Goal: Share content: Share content

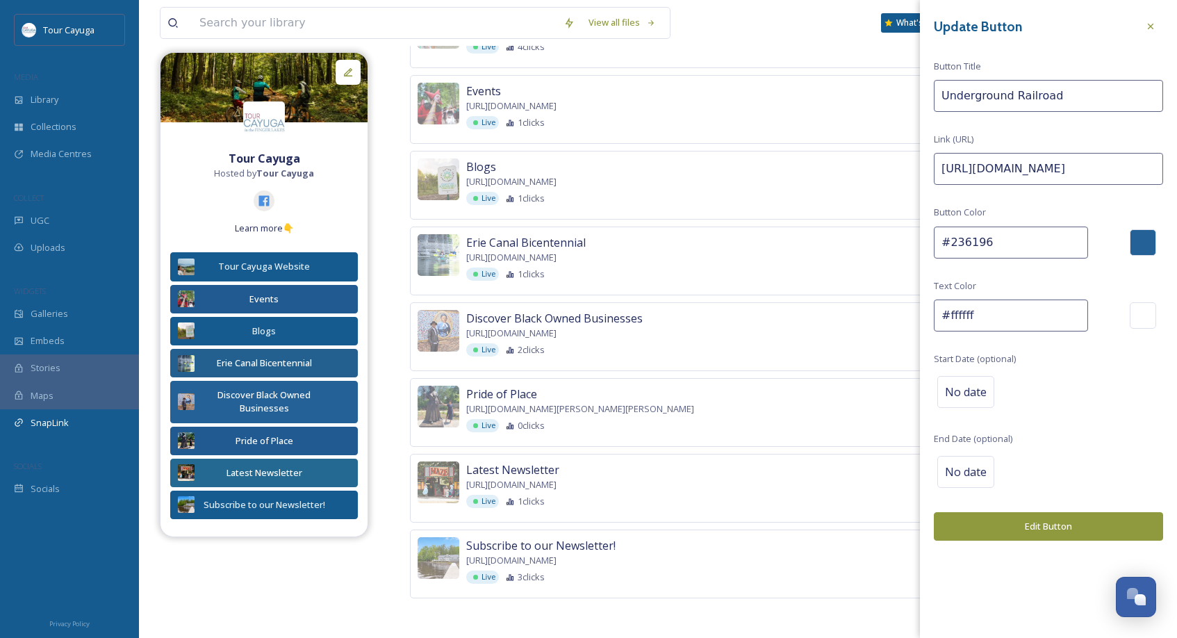
scroll to position [980, 0]
drag, startPoint x: 972, startPoint y: 164, endPoint x: 924, endPoint y: 160, distance: 48.1
click at [926, 161] on div "Update Button Button Title Underground Railroad Link (URL) https:// Button Colo…" at bounding box center [1048, 277] width 257 height 555
paste input "[URL][DOMAIN_NAME]"
type input "https://[URL][DOMAIN_NAME]"
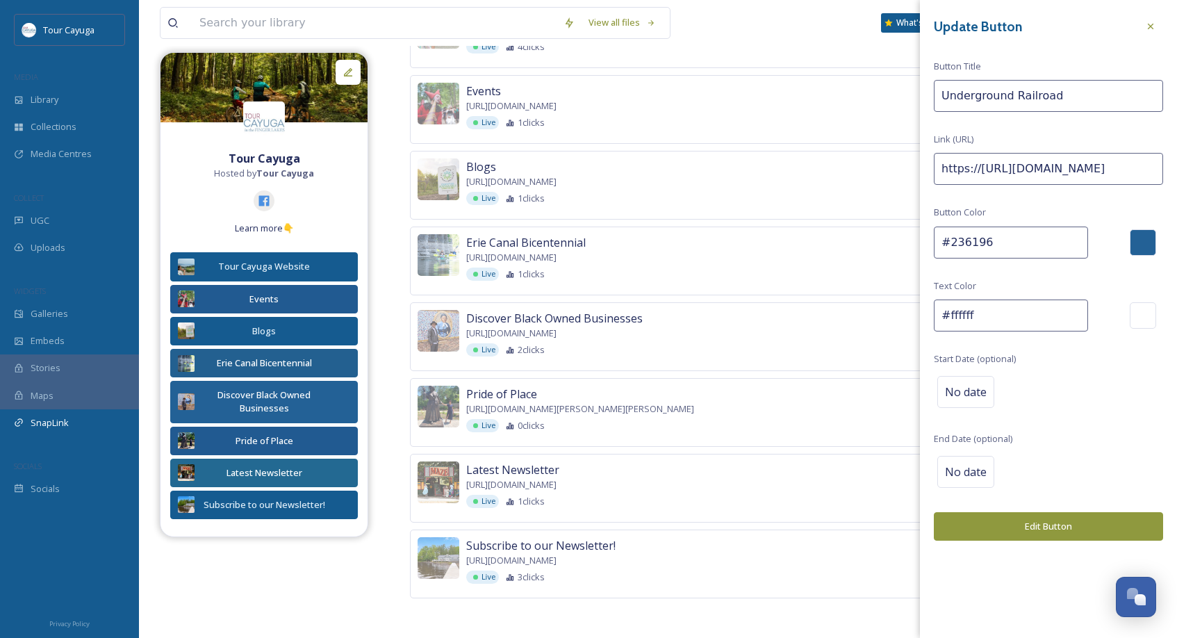
click at [1044, 521] on button "Edit Button" at bounding box center [1048, 526] width 229 height 28
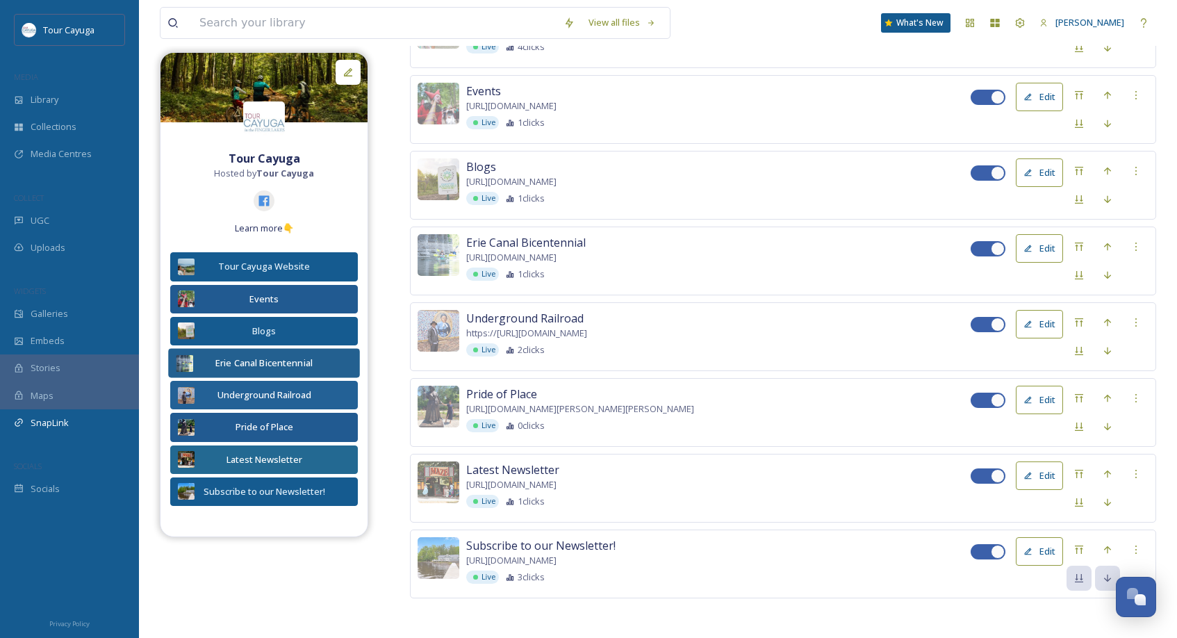
drag, startPoint x: 277, startPoint y: 390, endPoint x: 277, endPoint y: 346, distance: 43.8
click at [277, 346] on div "Tour Cayuga Hosted by Tour Cayuga Learn more👇 Tour Cayuga Website Events Blogs …" at bounding box center [264, 329] width 207 height 373
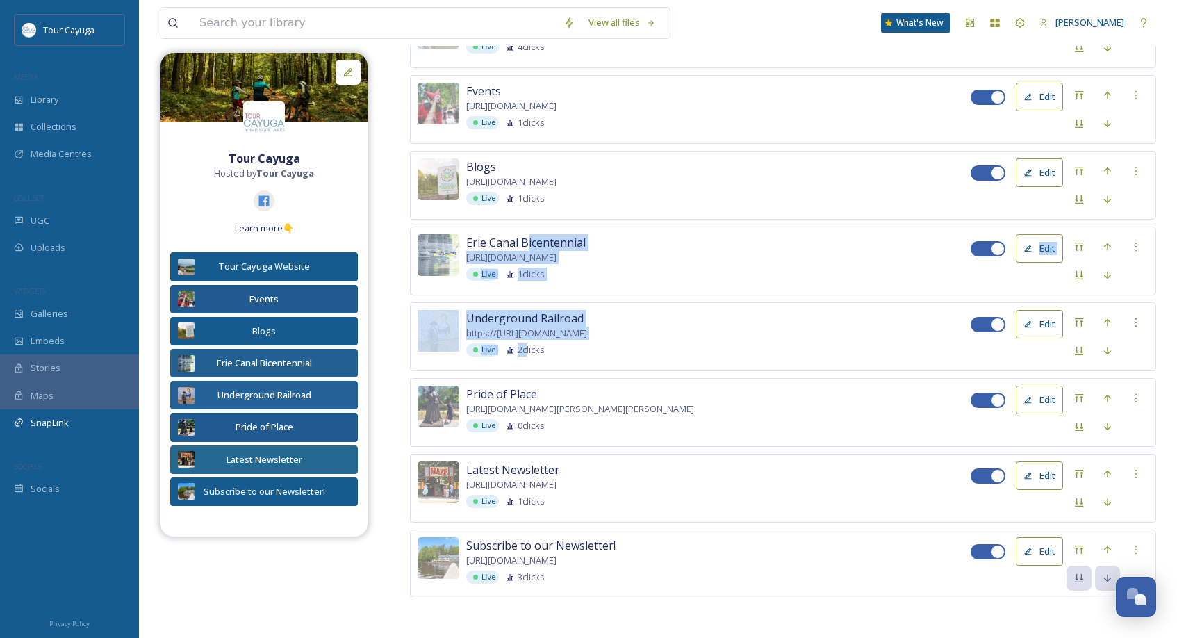
drag, startPoint x: 526, startPoint y: 341, endPoint x: 526, endPoint y: 243, distance: 98.7
click at [526, 243] on div "Tour Cayuga Website [URL][DOMAIN_NAME] Live 4 clicks Edit Events [URL][DOMAIN_N…" at bounding box center [783, 298] width 747 height 599
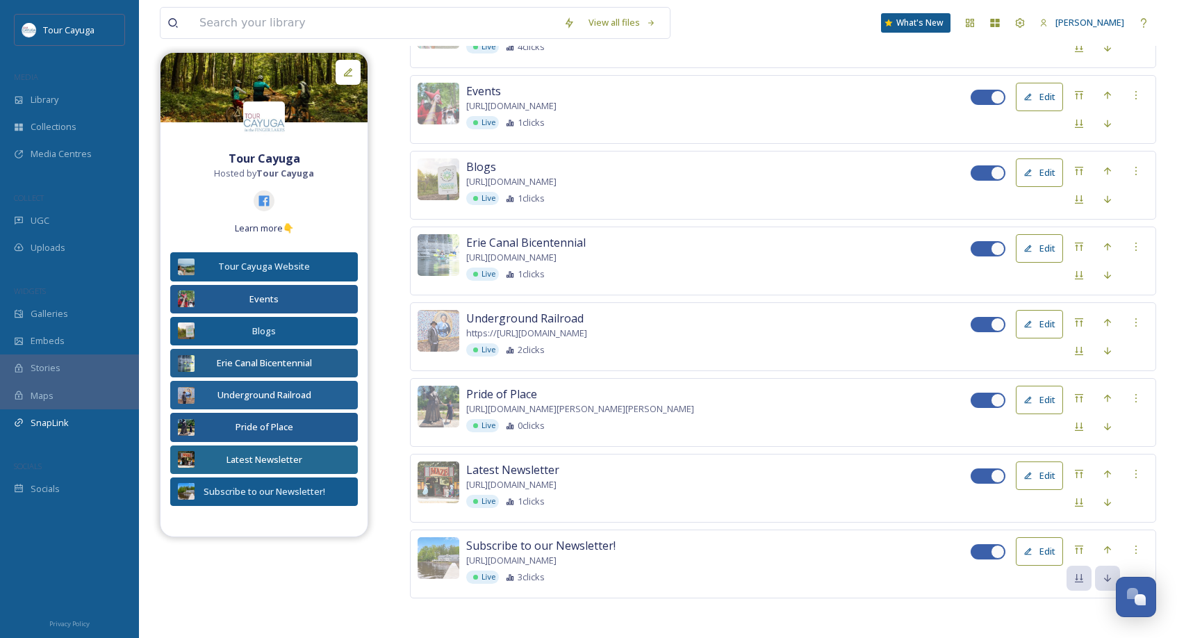
click at [779, 361] on div "Underground Railroad https://[URL][DOMAIN_NAME] Live 2 clicks Edit" at bounding box center [783, 336] width 747 height 69
click at [1111, 319] on icon at bounding box center [1107, 322] width 11 height 11
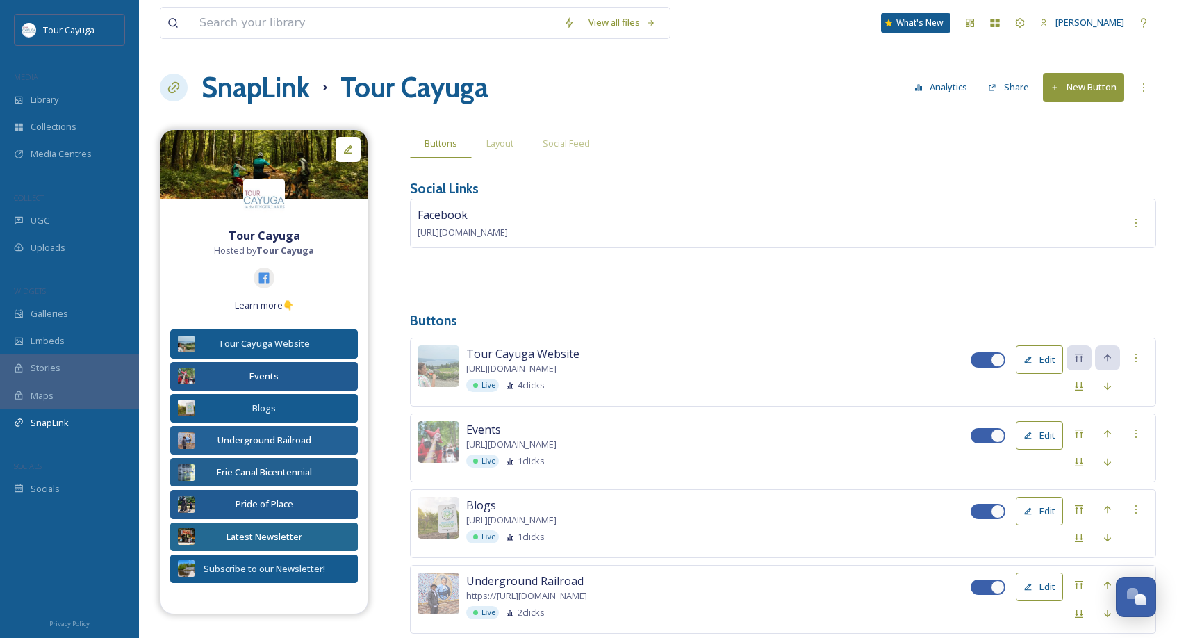
scroll to position [0, 0]
click at [498, 143] on span "Layout" at bounding box center [500, 143] width 27 height 13
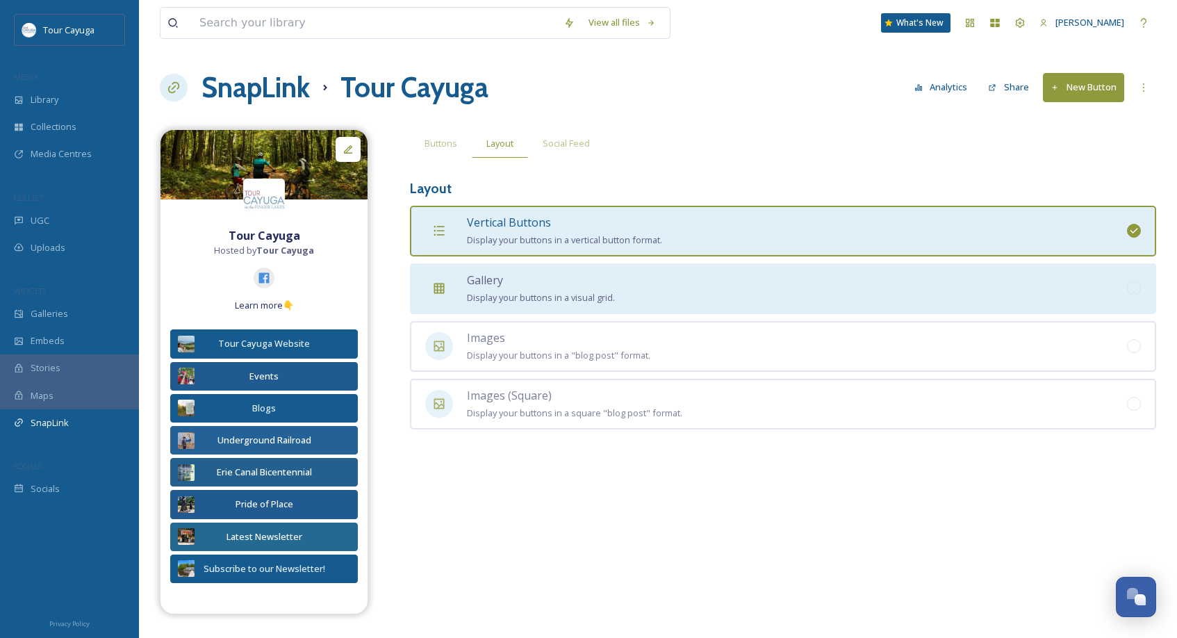
click at [513, 277] on div "Gallery Display your buttons in a visual grid." at bounding box center [541, 289] width 148 height 34
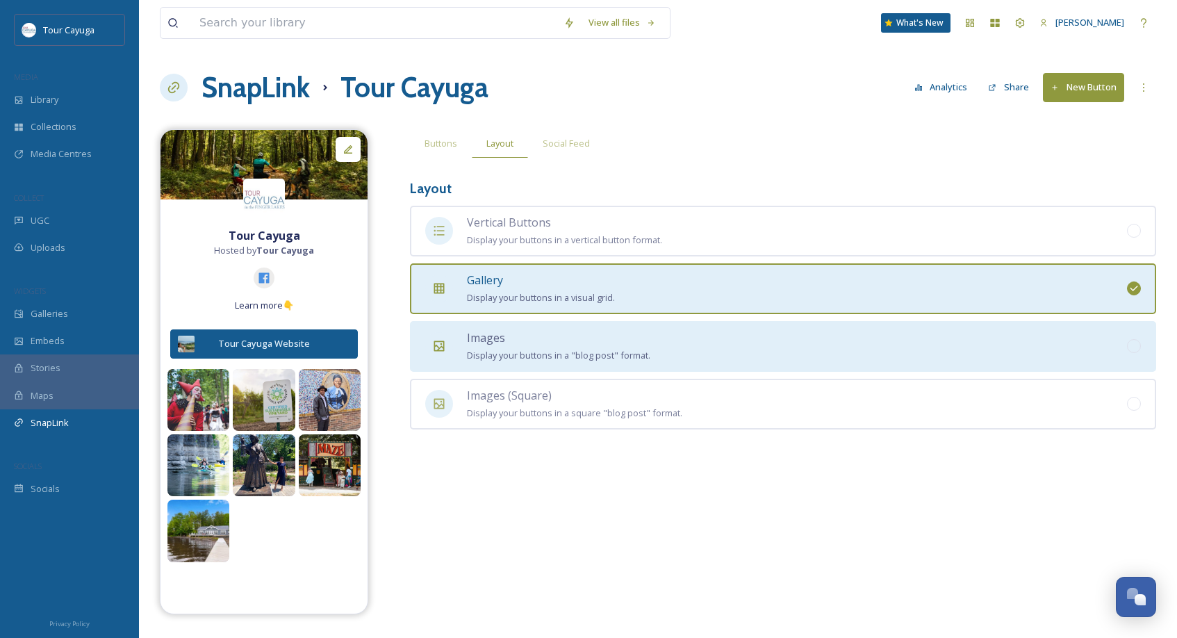
click at [504, 341] on span "Images" at bounding box center [486, 337] width 38 height 15
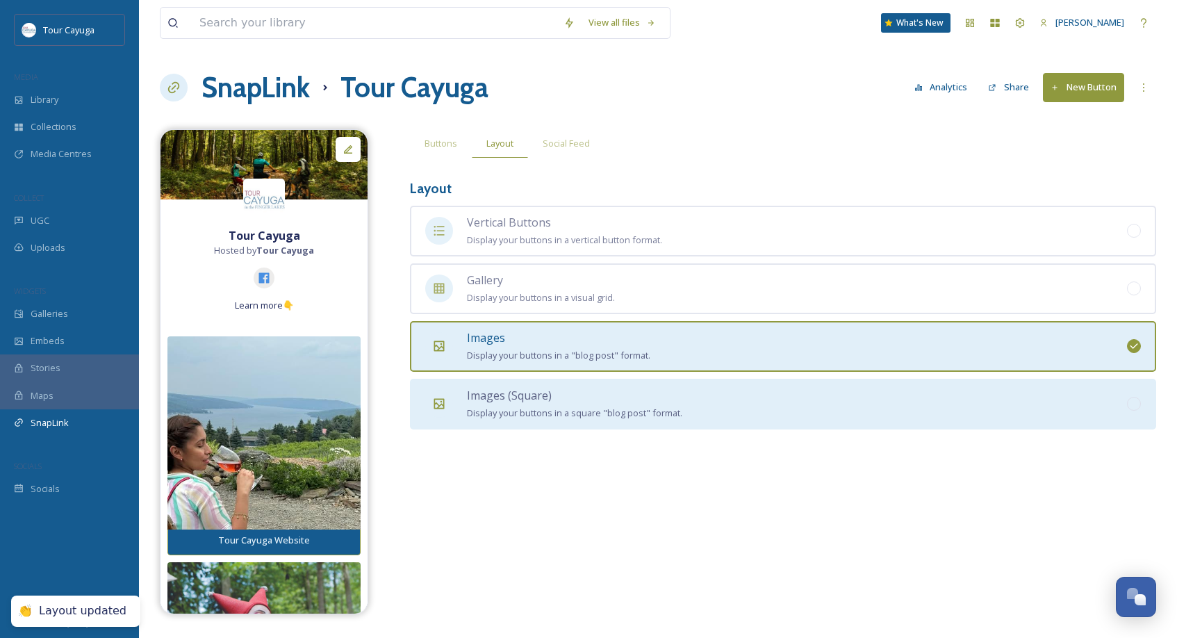
click at [505, 401] on div "Images (Square) Display your buttons in a square "blog post" format." at bounding box center [574, 404] width 215 height 34
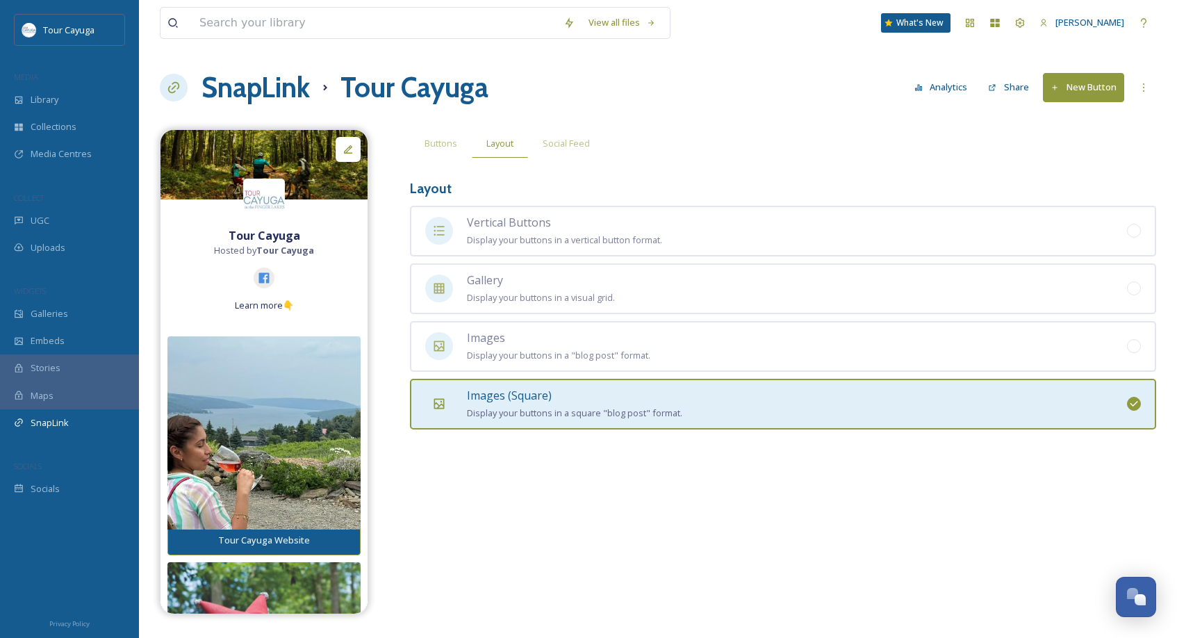
click at [500, 388] on span "Images (Square)" at bounding box center [509, 395] width 85 height 15
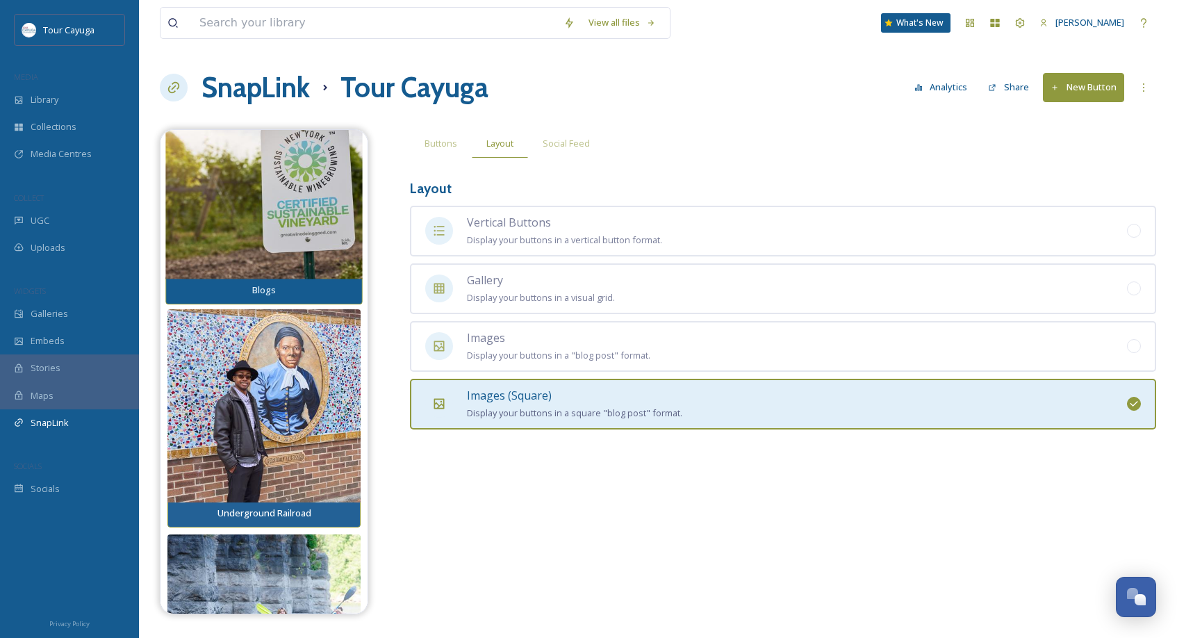
scroll to position [585, 0]
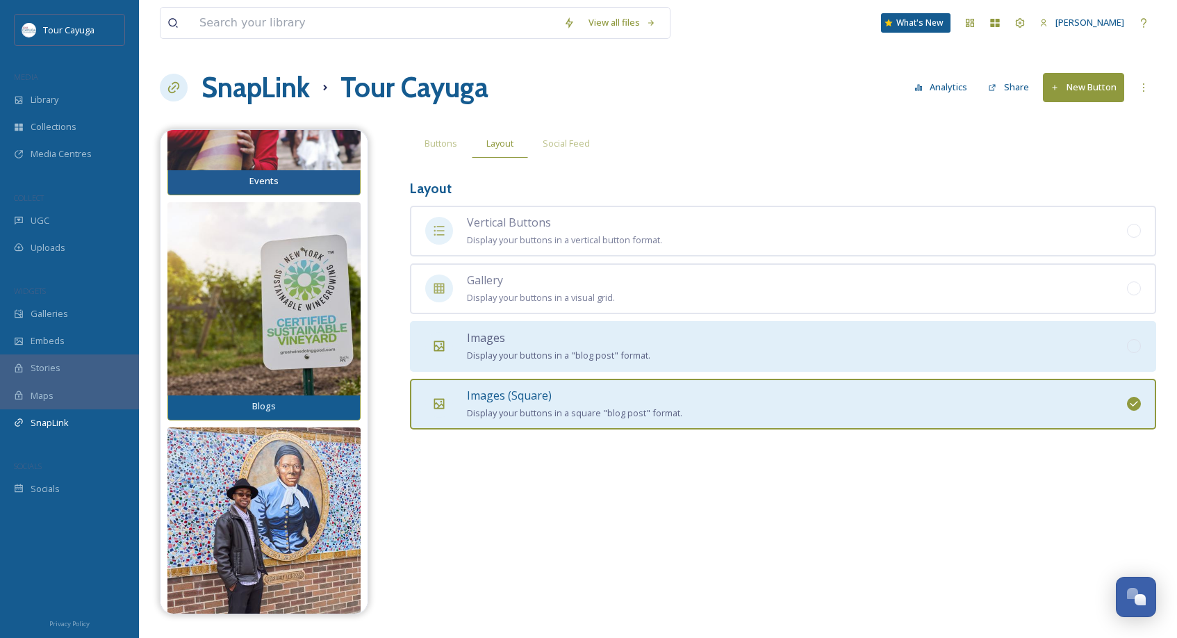
click at [536, 349] on span "Display your buttons in a "blog post" format." at bounding box center [559, 355] width 184 height 13
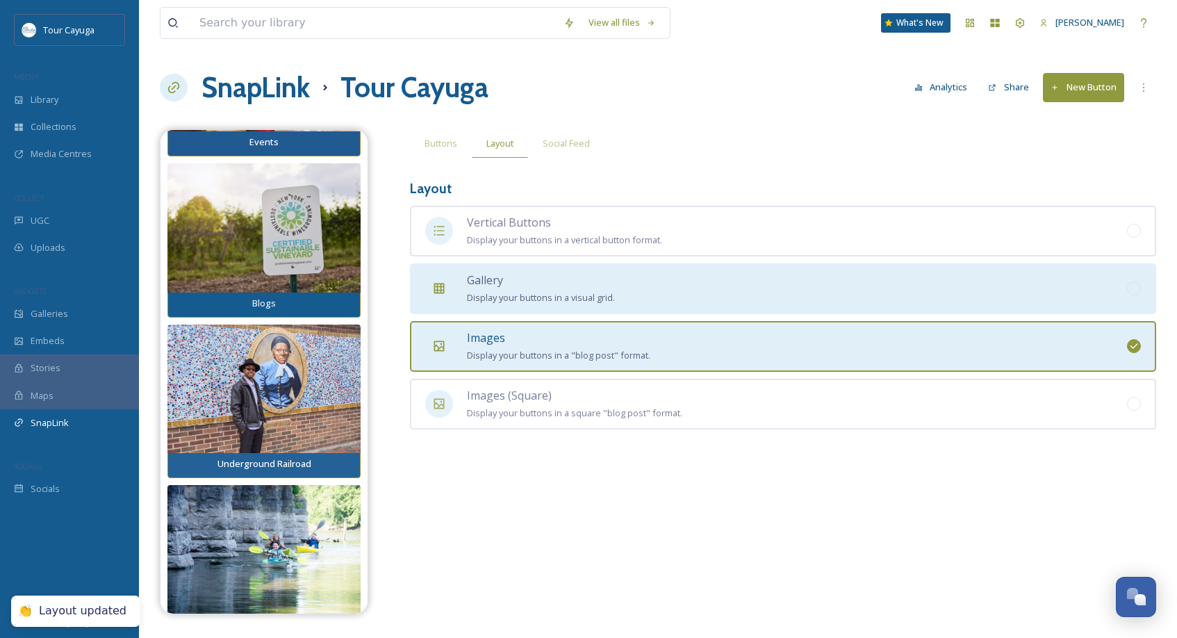
click at [514, 288] on div "Gallery Display your buttons in a visual grid." at bounding box center [541, 289] width 148 height 34
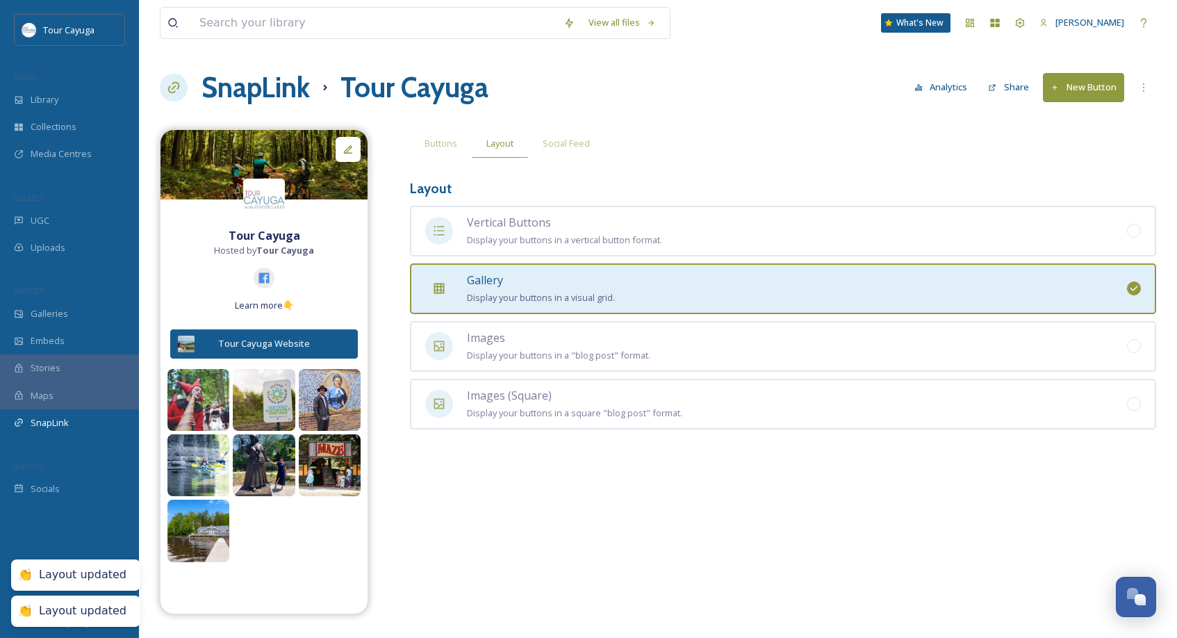
scroll to position [0, 0]
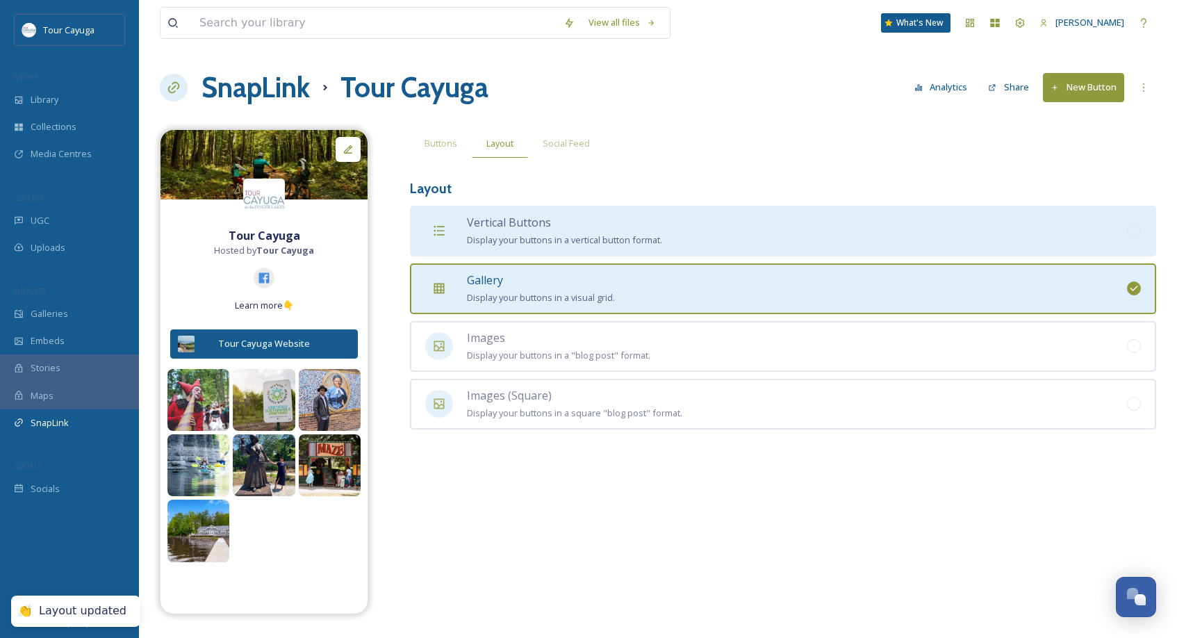
click at [503, 231] on div "Vertical Buttons Display your buttons in a vertical button format." at bounding box center [564, 231] width 195 height 34
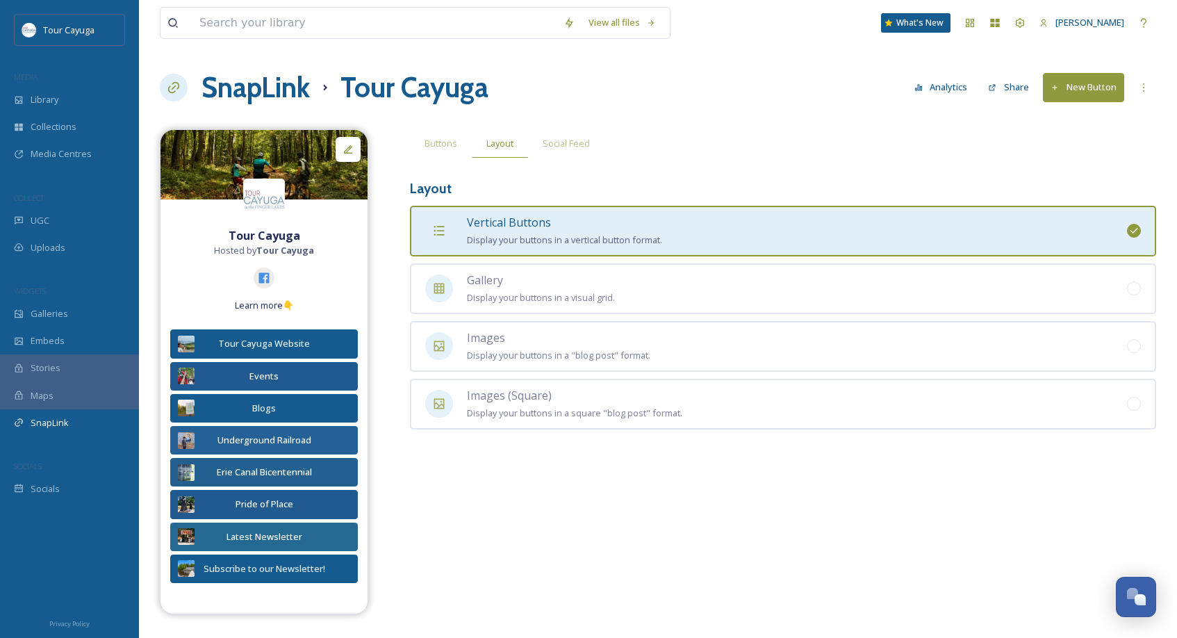
click at [946, 86] on button "Analytics" at bounding box center [941, 87] width 67 height 27
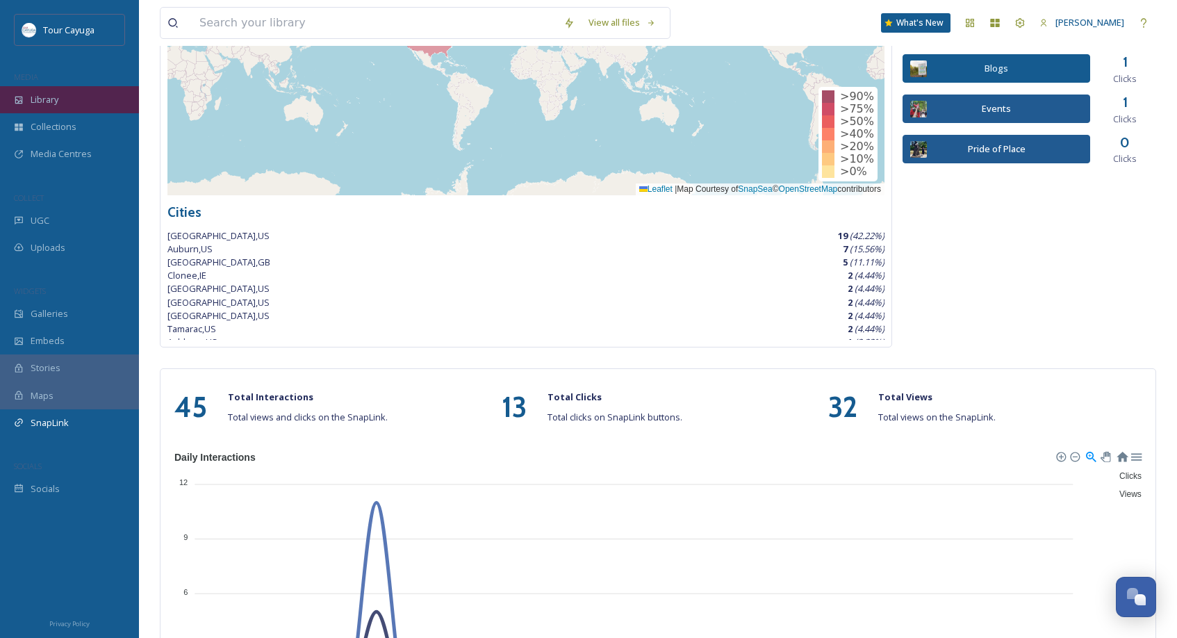
click at [42, 103] on span "Library" at bounding box center [45, 99] width 28 height 13
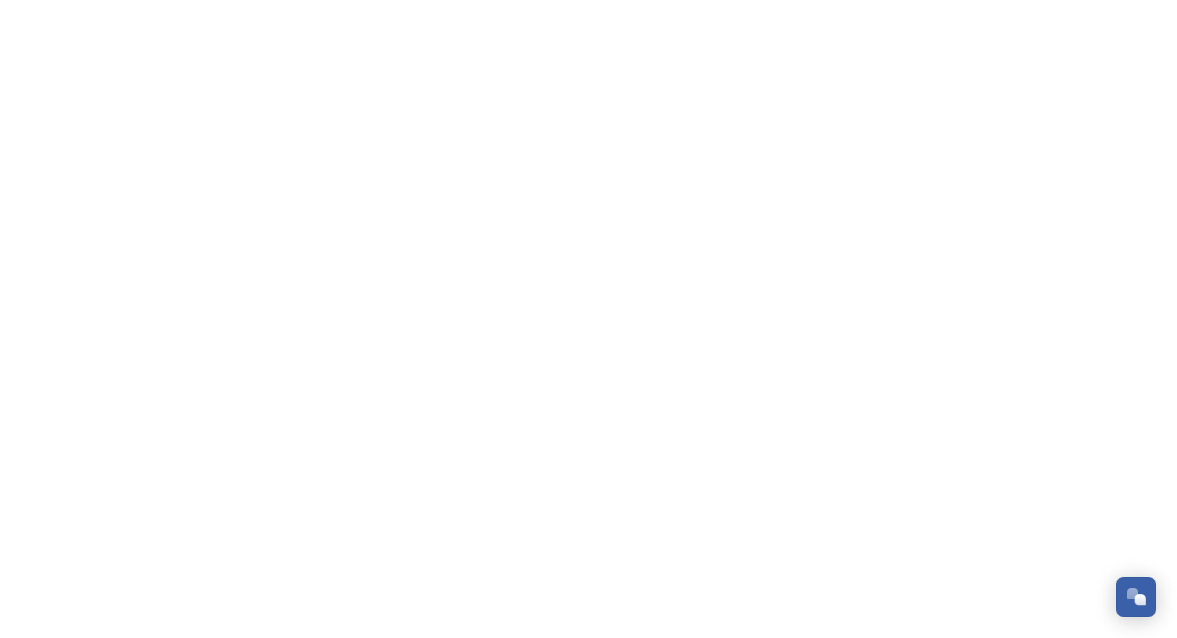
scroll to position [980, 0]
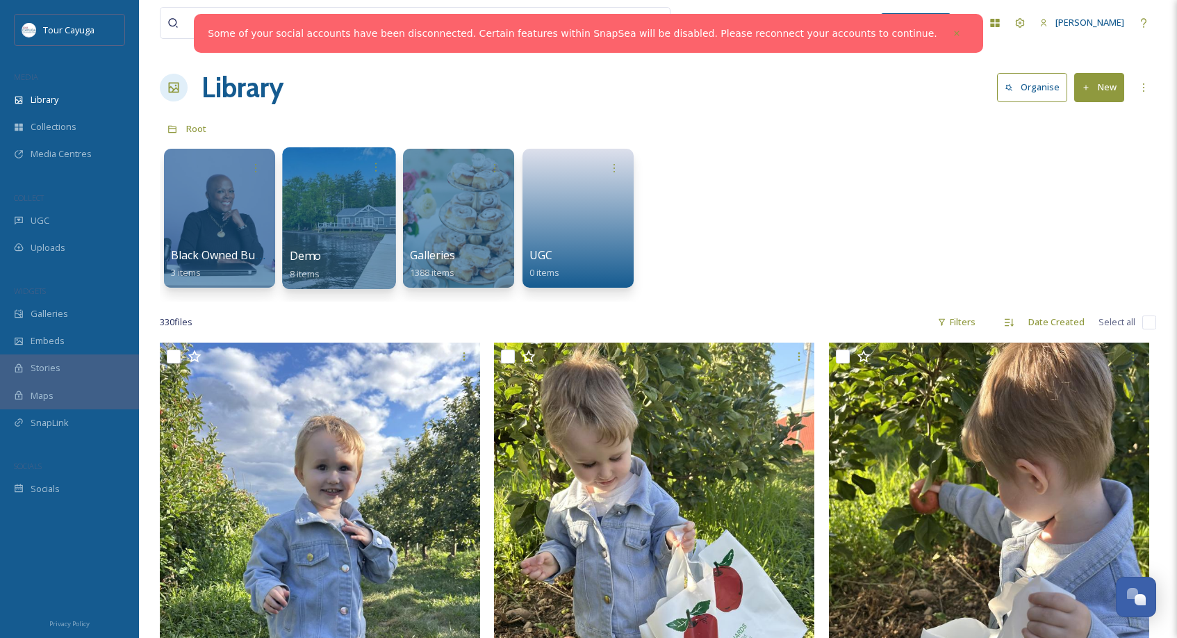
click at [312, 223] on div at bounding box center [338, 218] width 113 height 142
click at [563, 229] on link at bounding box center [578, 213] width 99 height 67
click at [357, 229] on div at bounding box center [338, 218] width 113 height 142
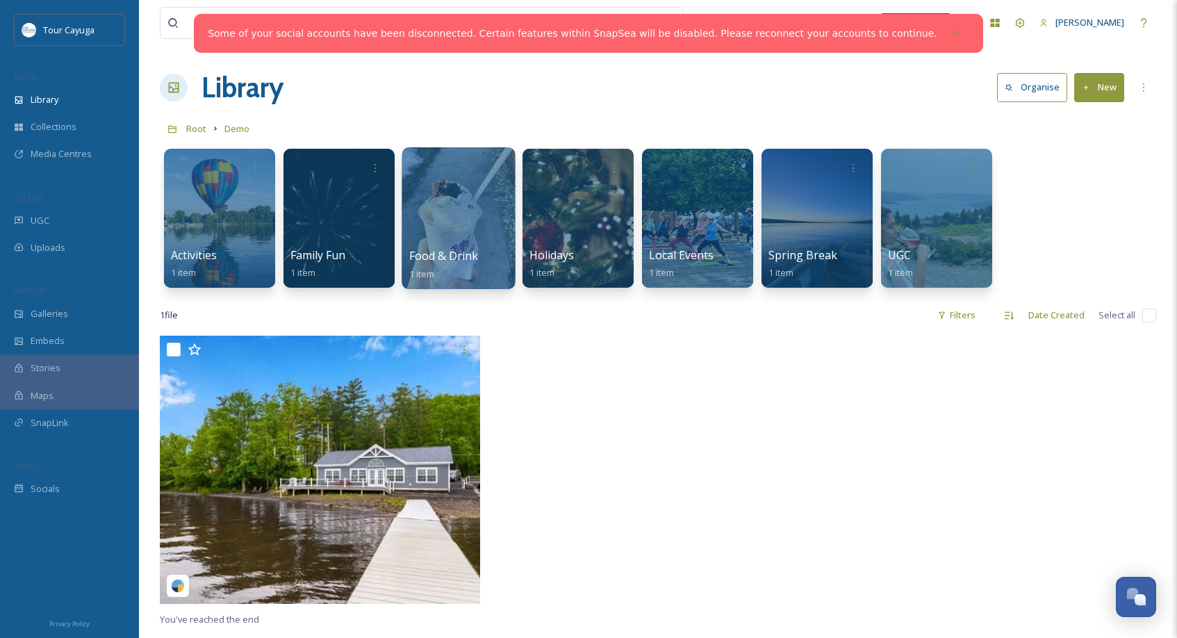
click at [439, 252] on span "Food & Drink" at bounding box center [444, 255] width 70 height 15
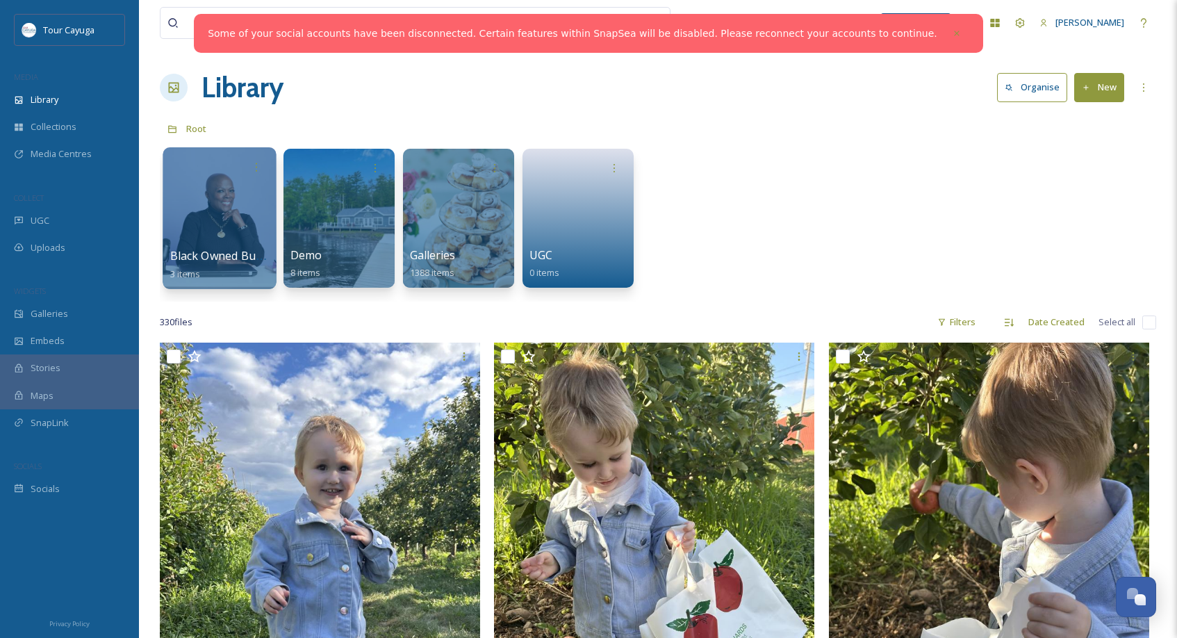
click at [221, 229] on div at bounding box center [219, 218] width 113 height 142
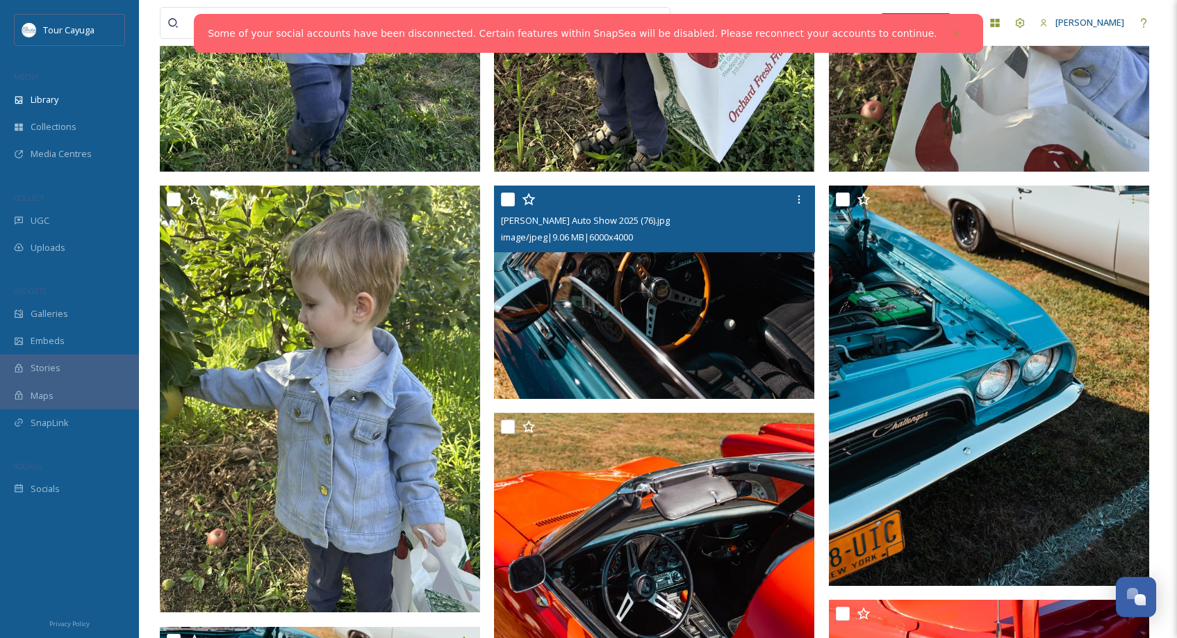
scroll to position [528, 0]
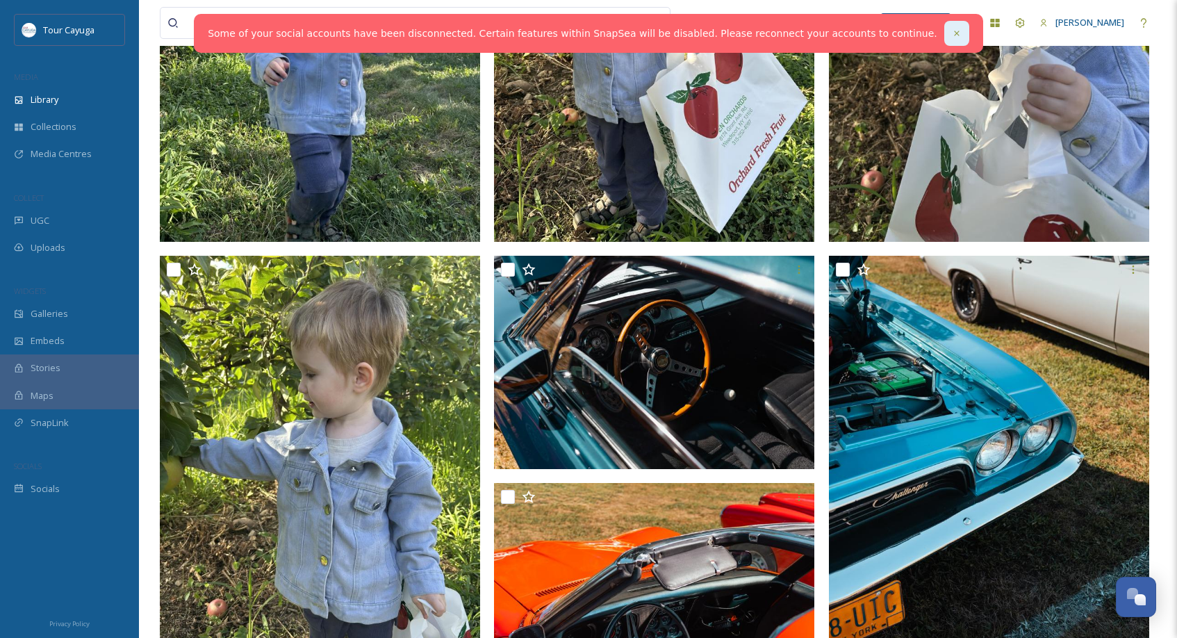
click at [945, 29] on div at bounding box center [957, 33] width 25 height 25
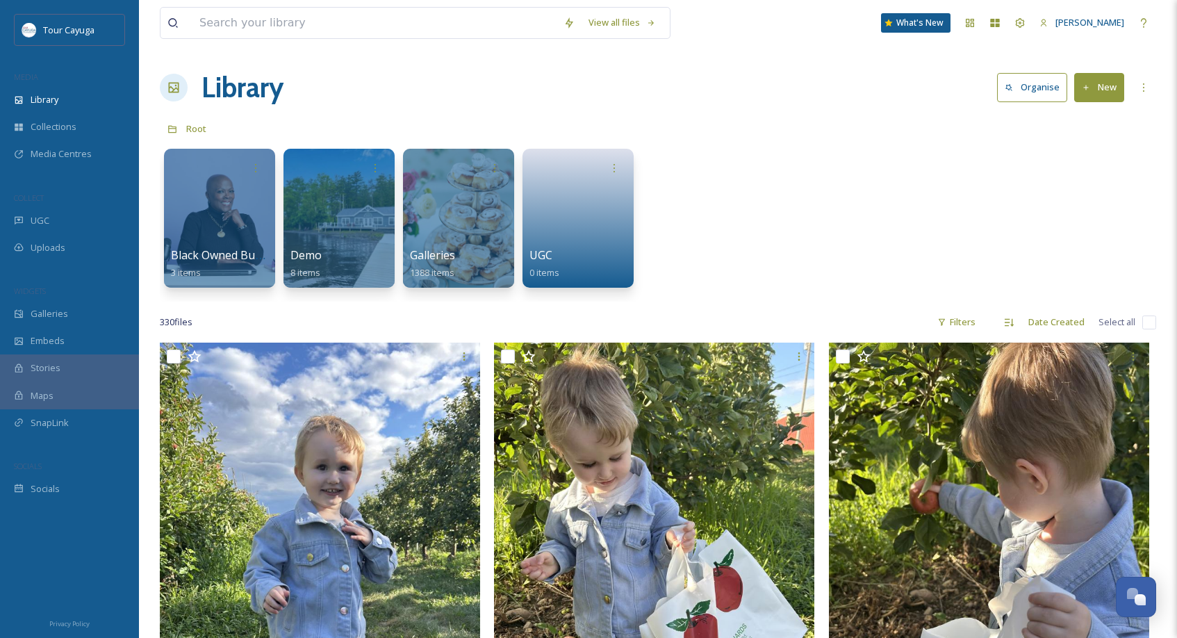
scroll to position [0, 0]
click at [56, 309] on span "Galleries" at bounding box center [50, 313] width 38 height 13
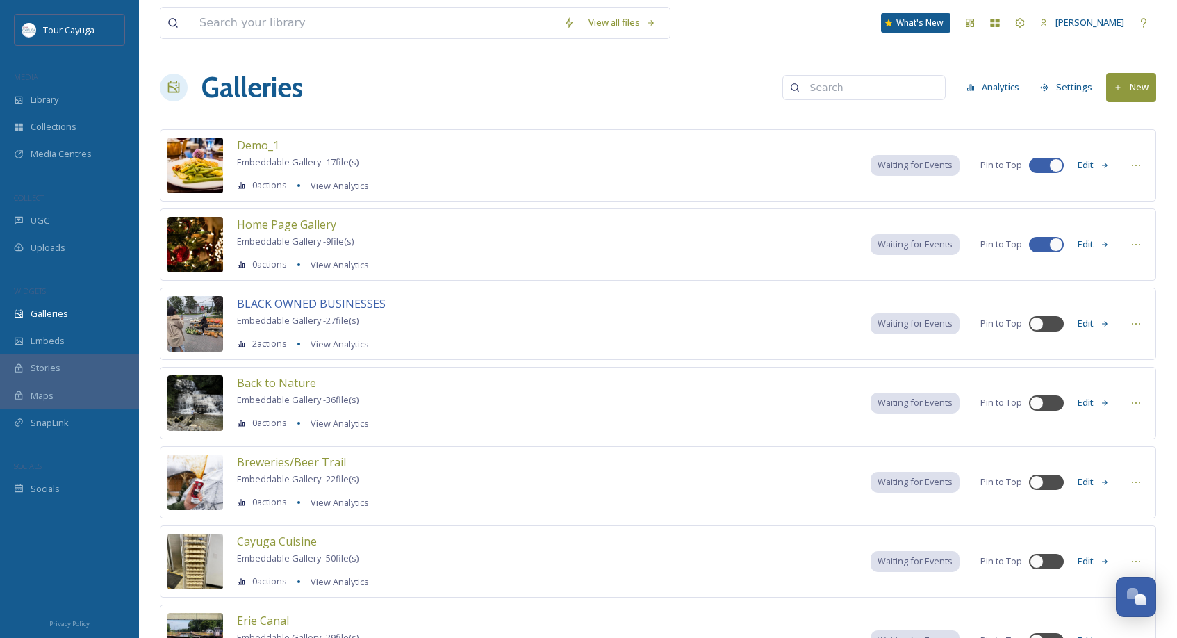
click at [313, 304] on span "BLACK OWNED BUSINESSES" at bounding box center [311, 303] width 149 height 15
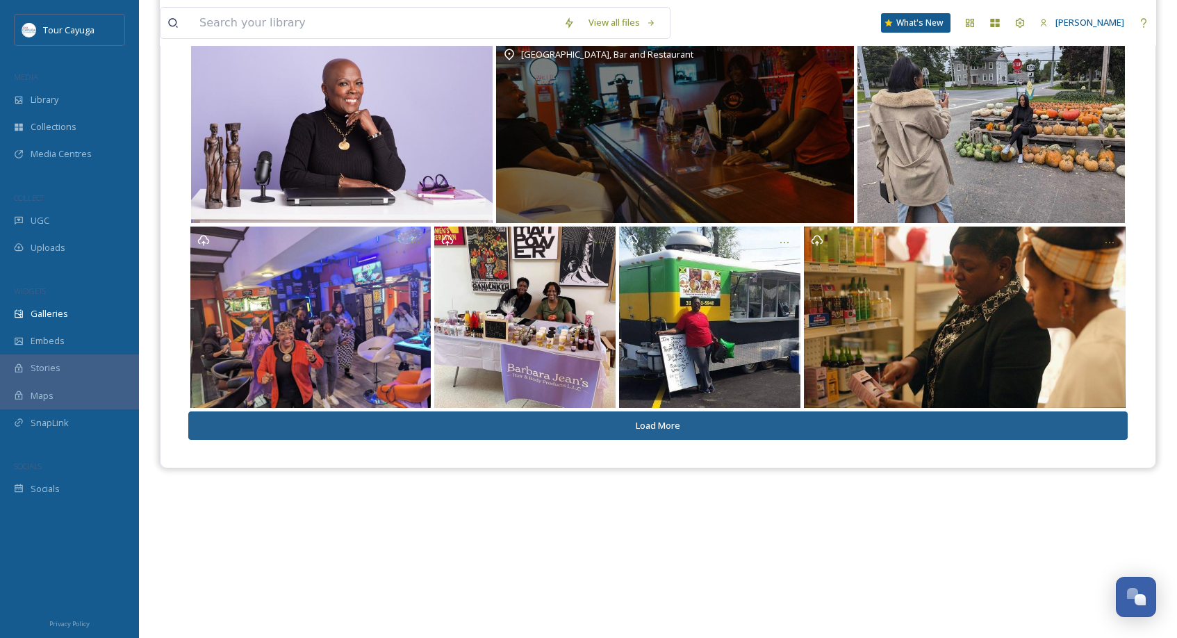
scroll to position [199, 0]
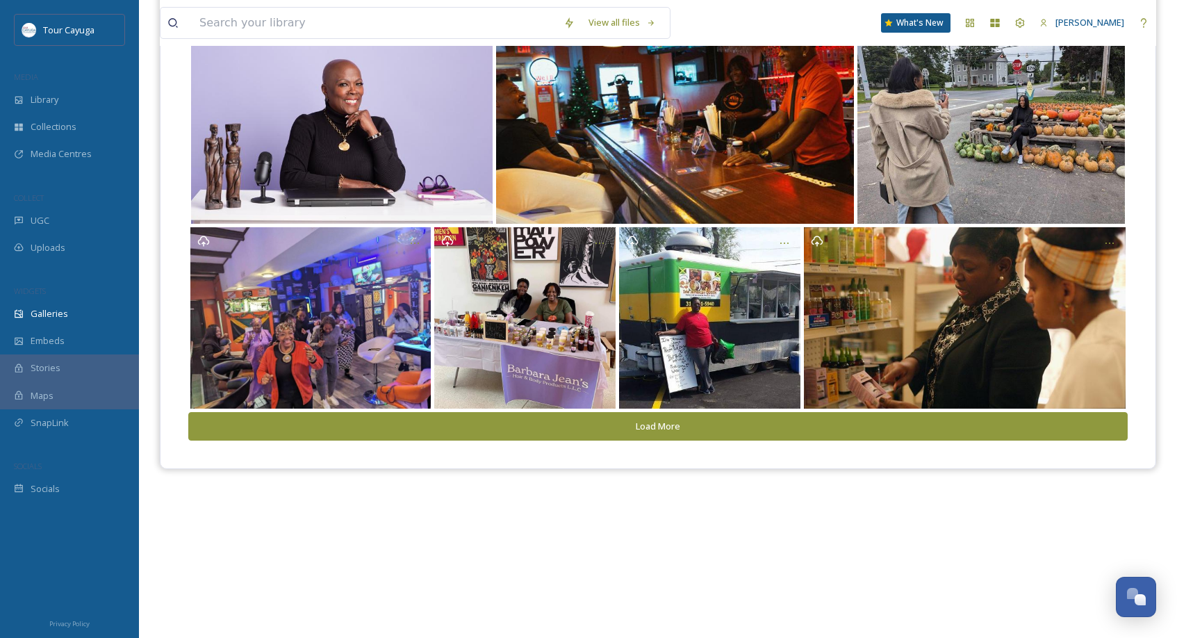
click at [644, 424] on button "Load More" at bounding box center [658, 426] width 940 height 28
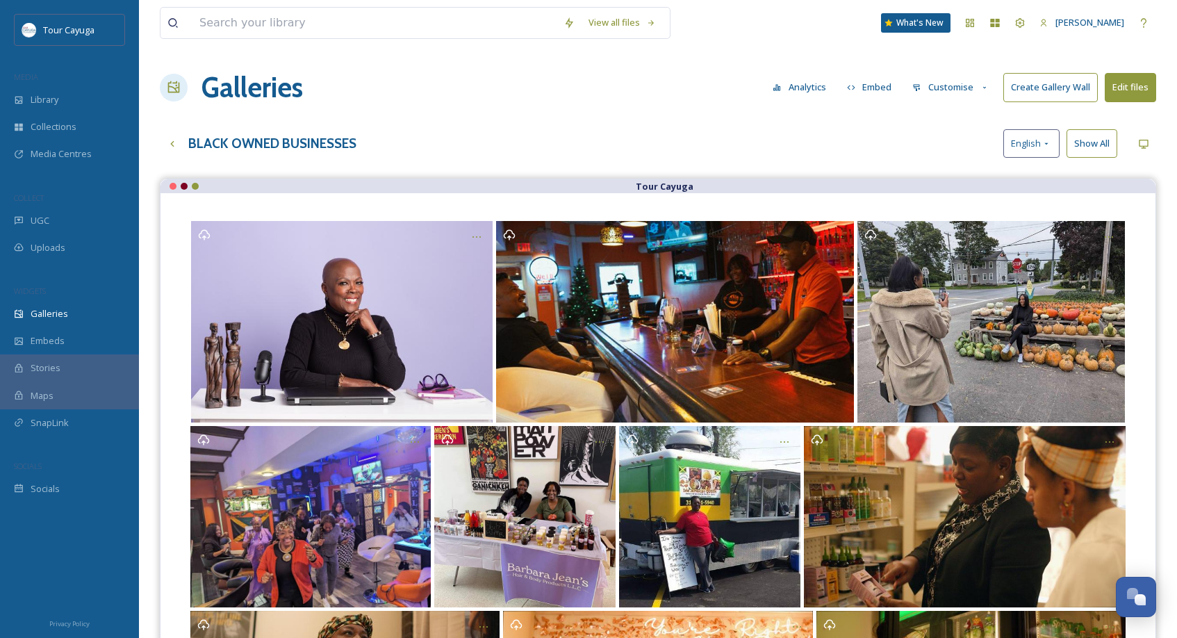
scroll to position [0, 0]
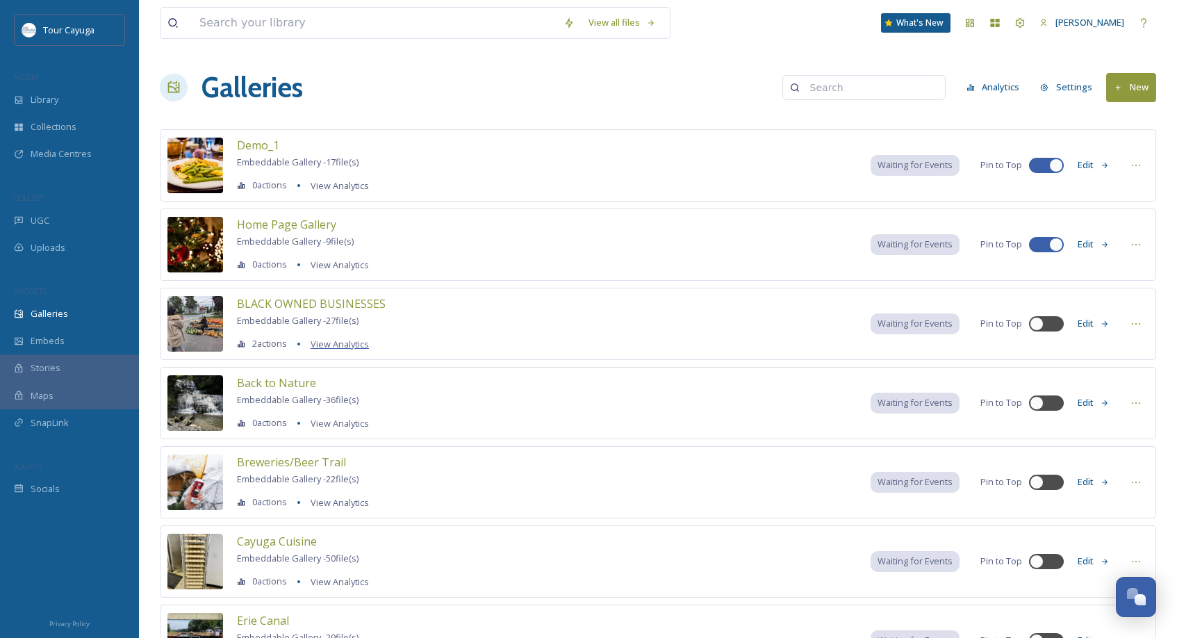
click at [342, 343] on span "View Analytics" at bounding box center [340, 344] width 58 height 13
click at [1136, 323] on icon at bounding box center [1136, 323] width 8 height 1
click at [1122, 406] on span "Embed Gallery" at bounding box center [1109, 408] width 60 height 13
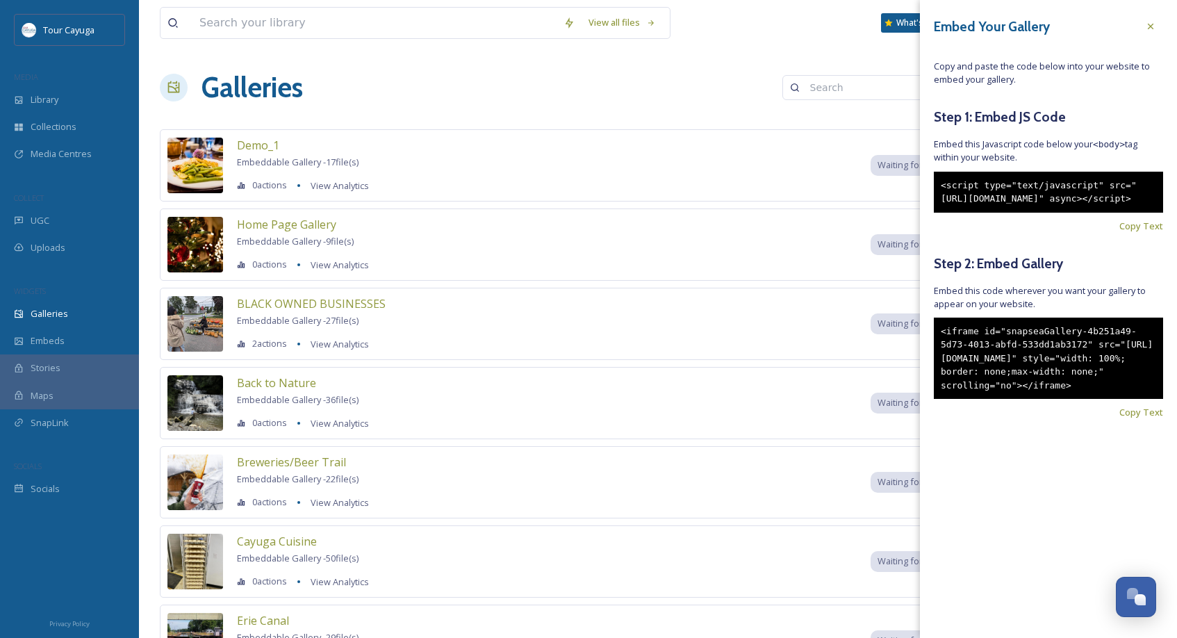
drag, startPoint x: 999, startPoint y: 434, endPoint x: 929, endPoint y: 354, distance: 105.9
click at [929, 354] on div "Embed Your Gallery Copy and paste the code below into your website to embed you…" at bounding box center [1048, 237] width 257 height 475
copy div "<iframe id="snapseaGallery-4b251a49-5d73-4013-abfd-533dd1ab3172" src="https://a…"
click at [1032, 213] on div "<script type="text/javascript" src="https://snapsea.fra1.digitaloceanspaces.com…" at bounding box center [1048, 192] width 229 height 41
drag, startPoint x: 1028, startPoint y: 223, endPoint x: 928, endPoint y: 181, distance: 108.4
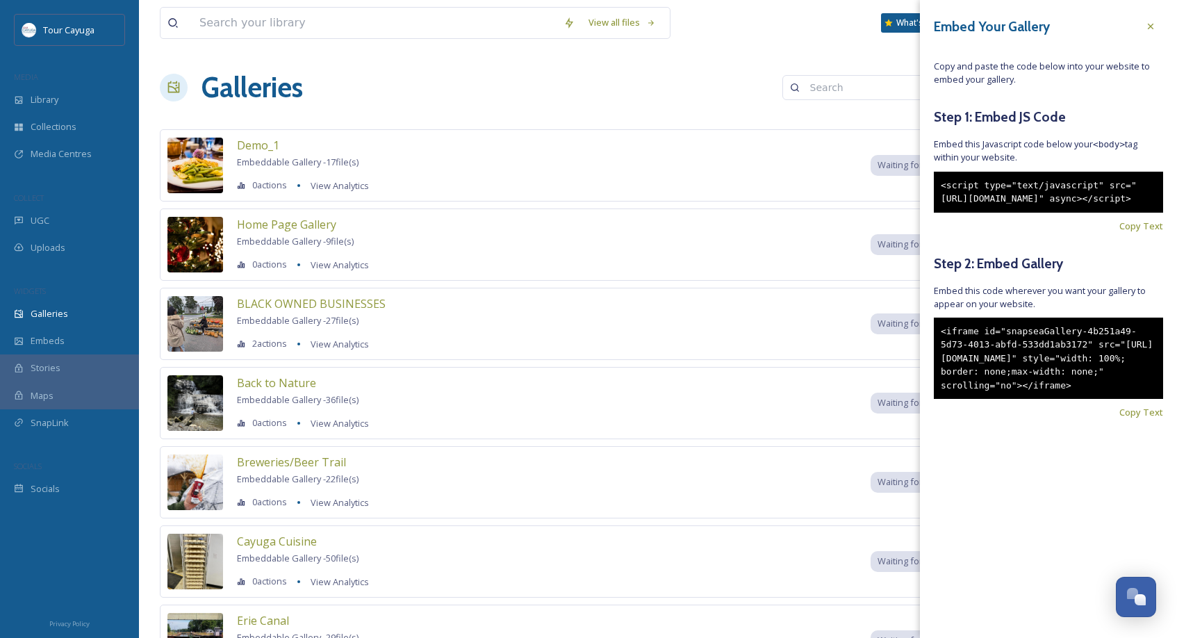
click at [928, 181] on div "Embed Your Gallery Copy and paste the code below into your website to embed you…" at bounding box center [1048, 237] width 257 height 475
copy div "<script type="text/javascript" src="https://snapsea.fra1.digitaloceanspaces.com…"
click at [1052, 262] on div "Embed Your Gallery Copy and paste the code below into your website to embed you…" at bounding box center [1048, 237] width 257 height 475
click at [1154, 26] on icon at bounding box center [1150, 26] width 11 height 11
